Goal: Communication & Community: Answer question/provide support

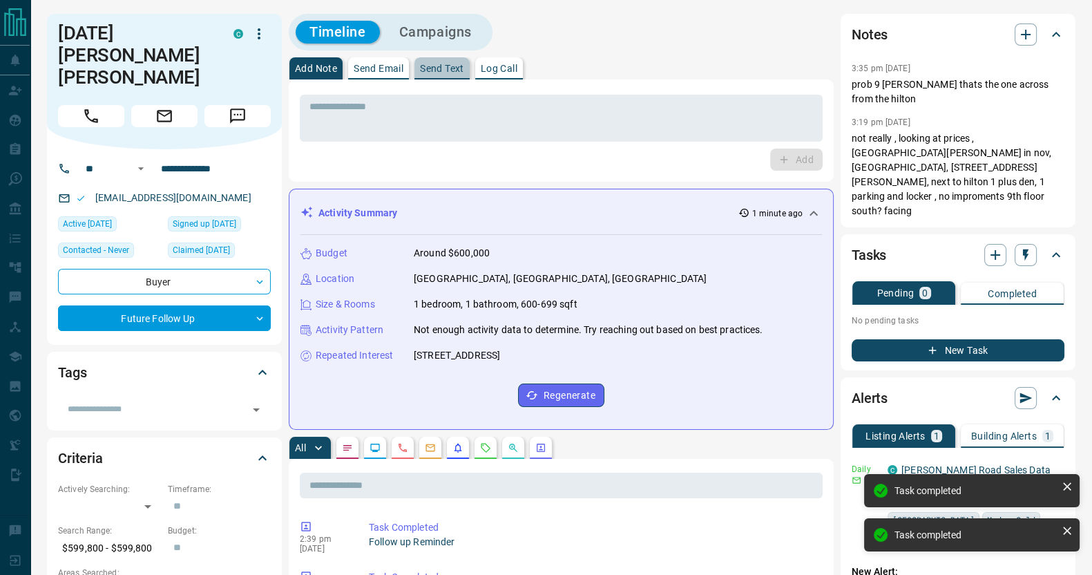
click at [416, 61] on button "Send Text" at bounding box center [441, 68] width 55 height 22
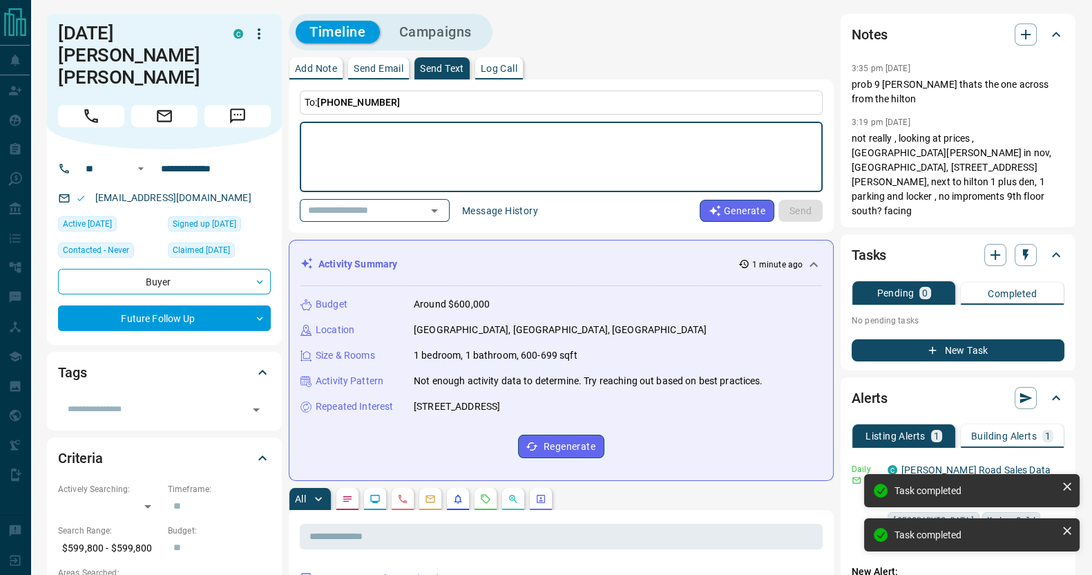
click at [380, 67] on p "Send Email" at bounding box center [379, 69] width 50 height 10
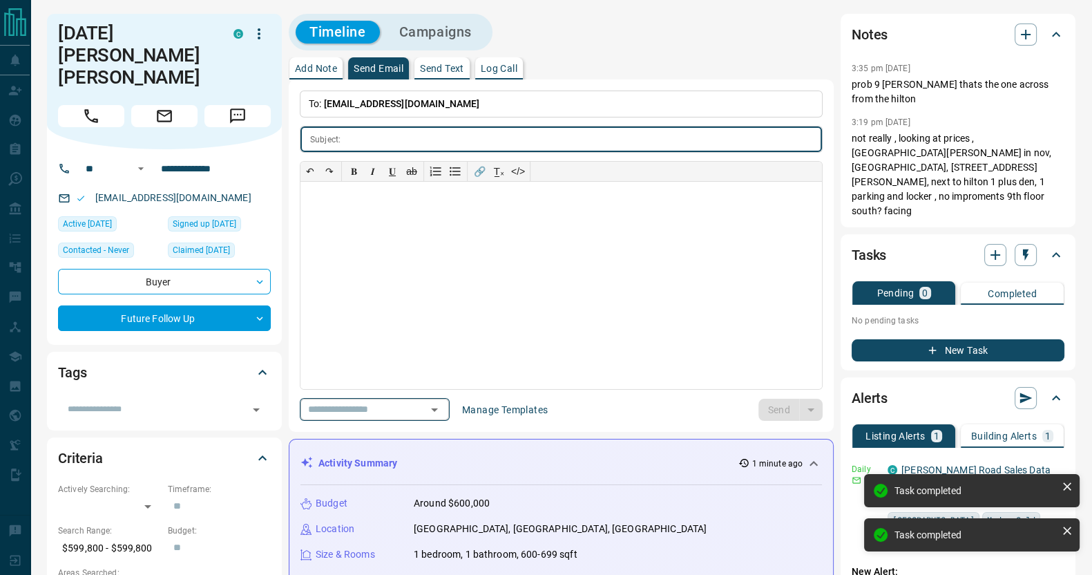
click at [389, 405] on input "text" at bounding box center [355, 409] width 105 height 17
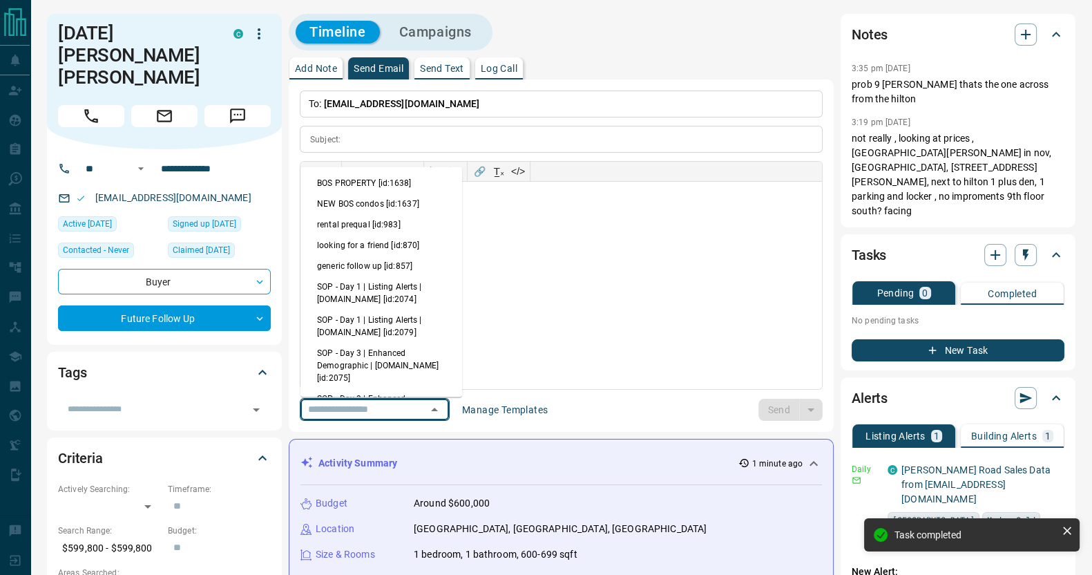
click at [381, 262] on li "generic follow up [id:857]" at bounding box center [381, 266] width 162 height 21
type input "**********"
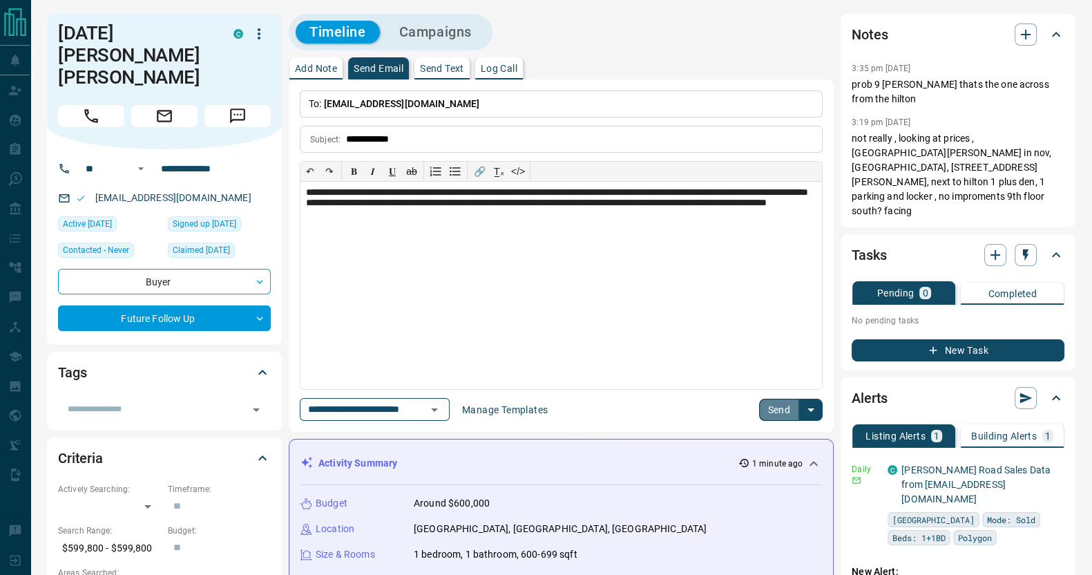
click at [772, 415] on button "Send" at bounding box center [779, 410] width 41 height 22
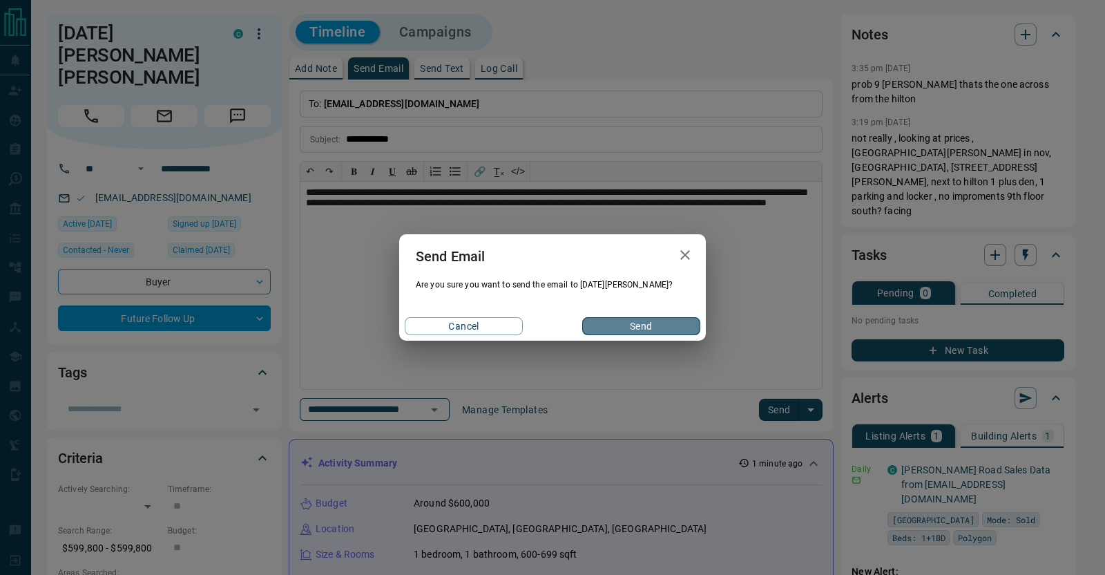
click at [672, 326] on button "Send" at bounding box center [641, 326] width 118 height 18
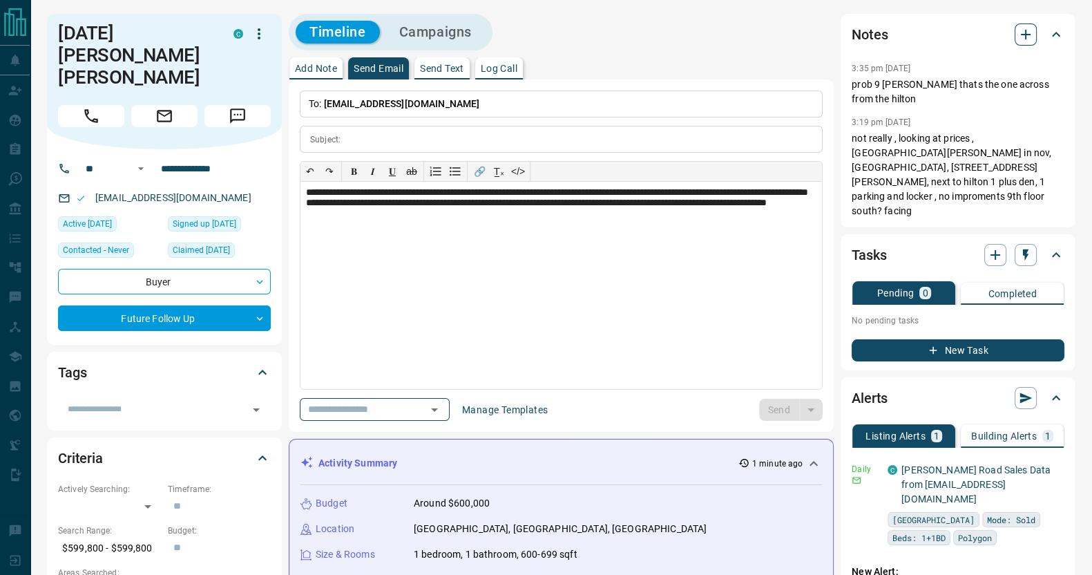
click at [1026, 28] on icon "button" at bounding box center [1026, 34] width 17 height 17
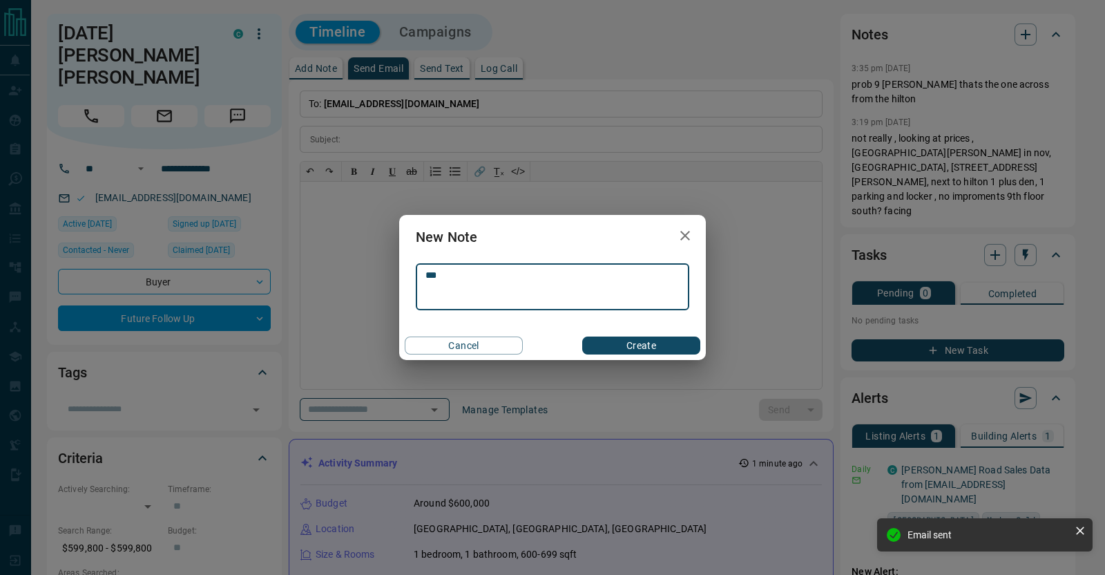
type textarea "***"
click at [405, 336] on button "Cancel" at bounding box center [464, 345] width 118 height 18
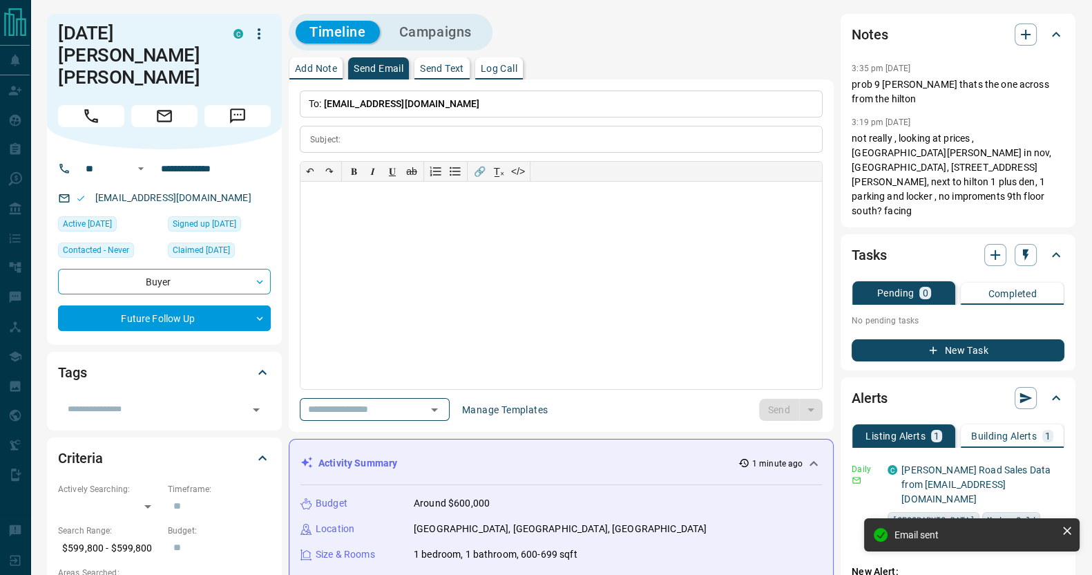
drag, startPoint x: 325, startPoint y: 55, endPoint x: 321, endPoint y: 68, distance: 13.8
click at [321, 68] on p "Add Note" at bounding box center [316, 69] width 42 height 10
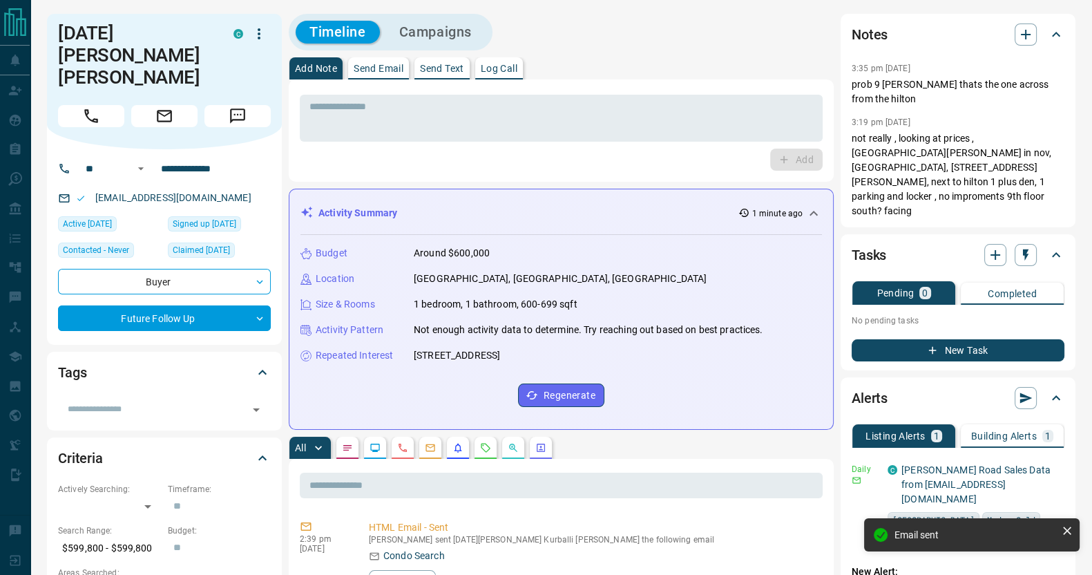
click at [321, 68] on p "Add Note" at bounding box center [316, 69] width 42 height 10
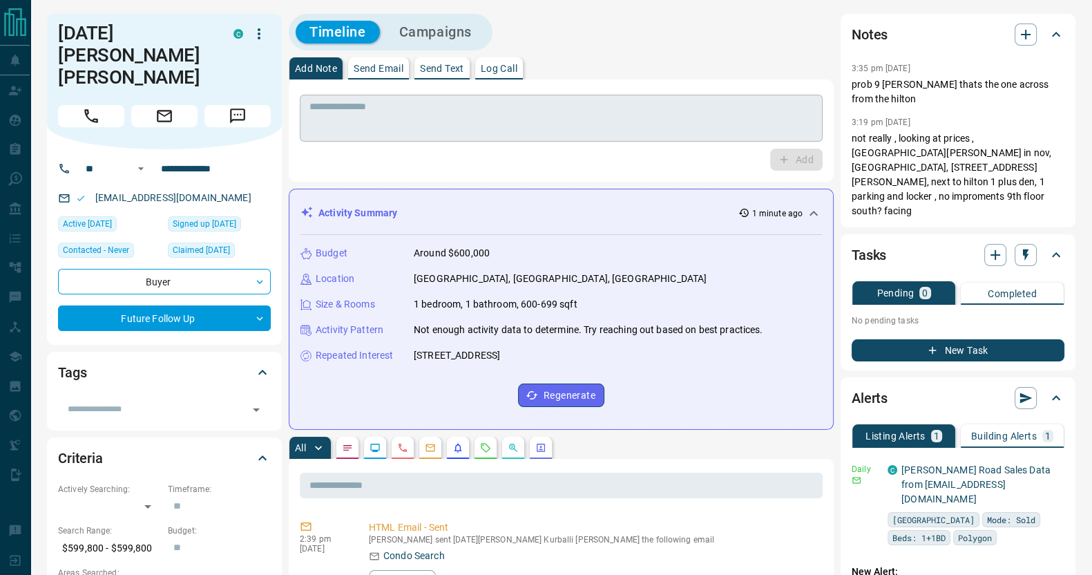
click at [340, 108] on textarea at bounding box center [561, 118] width 504 height 35
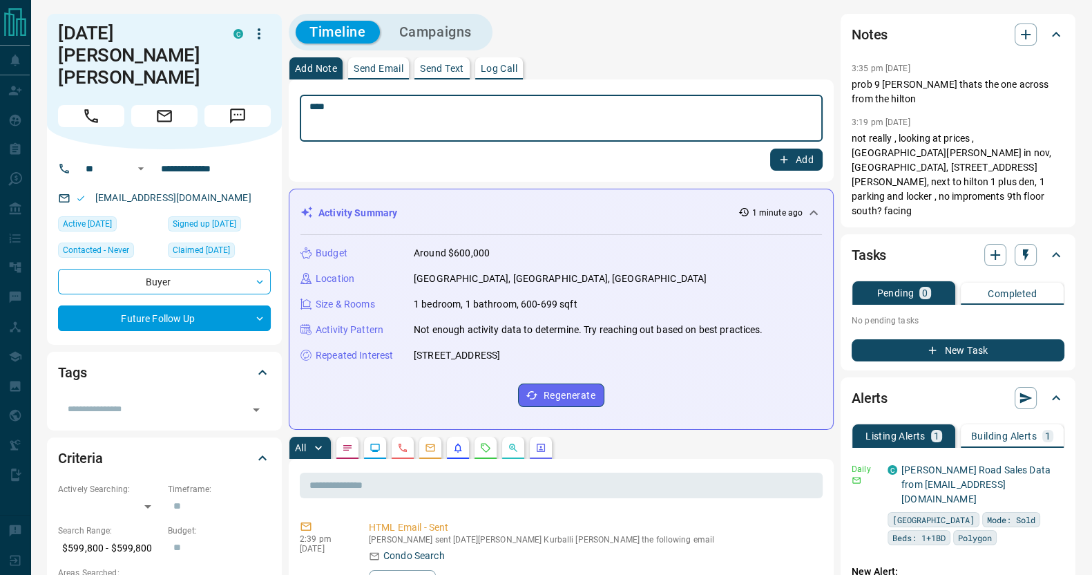
type textarea "***"
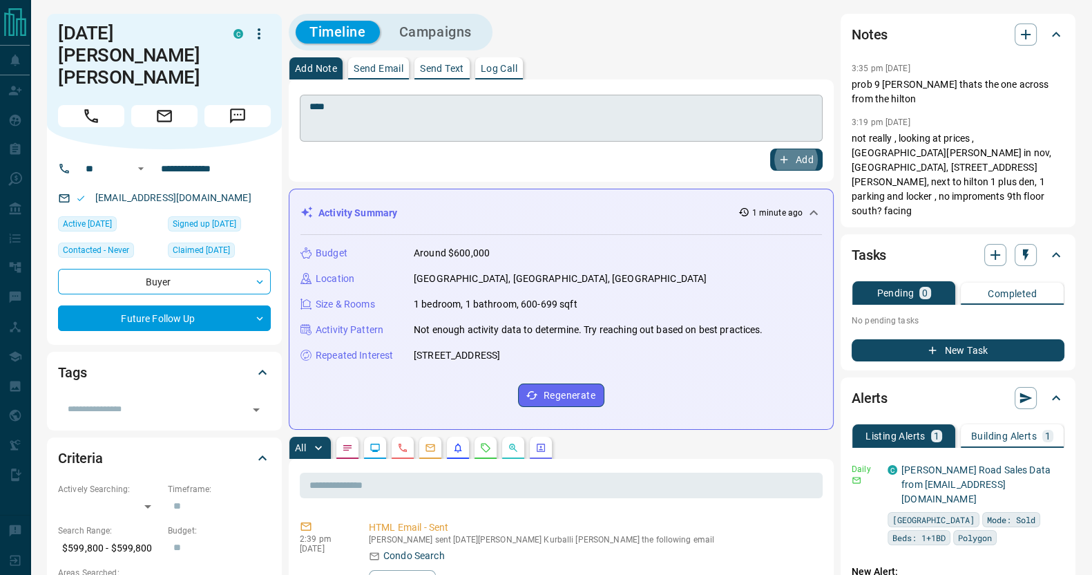
click at [770, 149] on button "Add" at bounding box center [796, 160] width 52 height 22
